Goal: Task Accomplishment & Management: Manage account settings

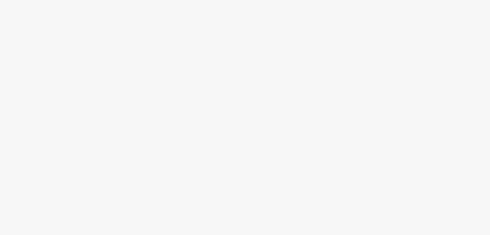
click at [13, 20] on div at bounding box center [245, 126] width 490 height 216
